Goal: Task Accomplishment & Management: Complete application form

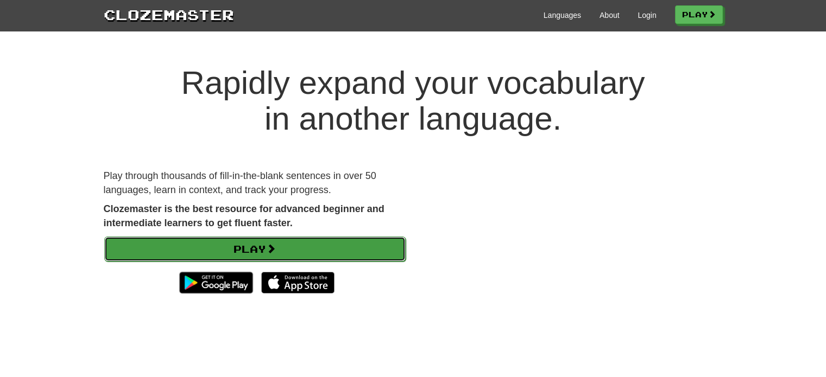
click at [331, 257] on link "Play" at bounding box center [254, 249] width 301 height 25
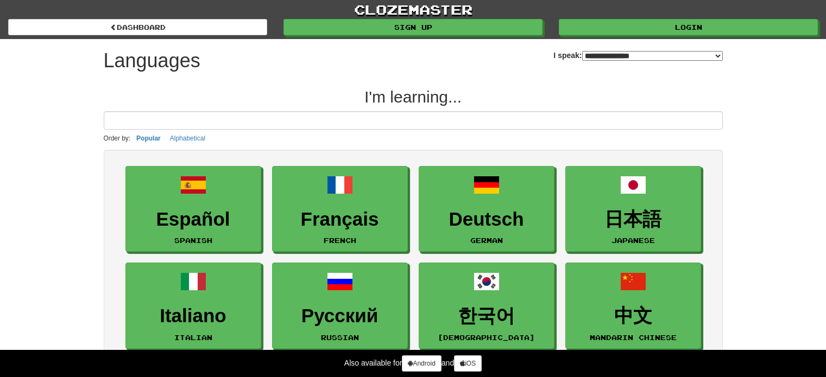
select select "*******"
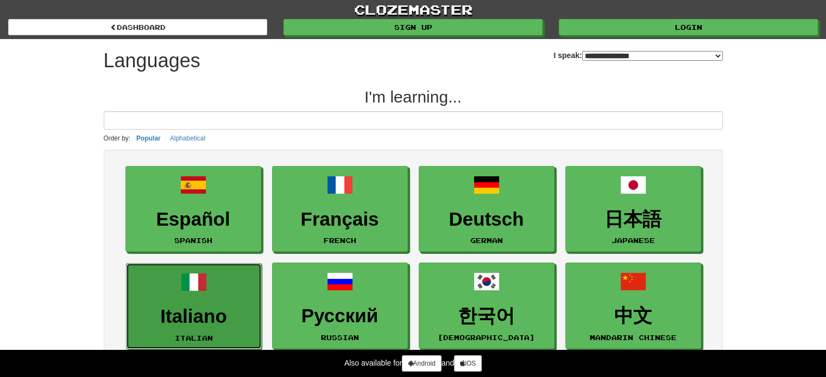
click at [220, 299] on link "Italiano Italian" at bounding box center [194, 306] width 136 height 86
